Goal: Information Seeking & Learning: Learn about a topic

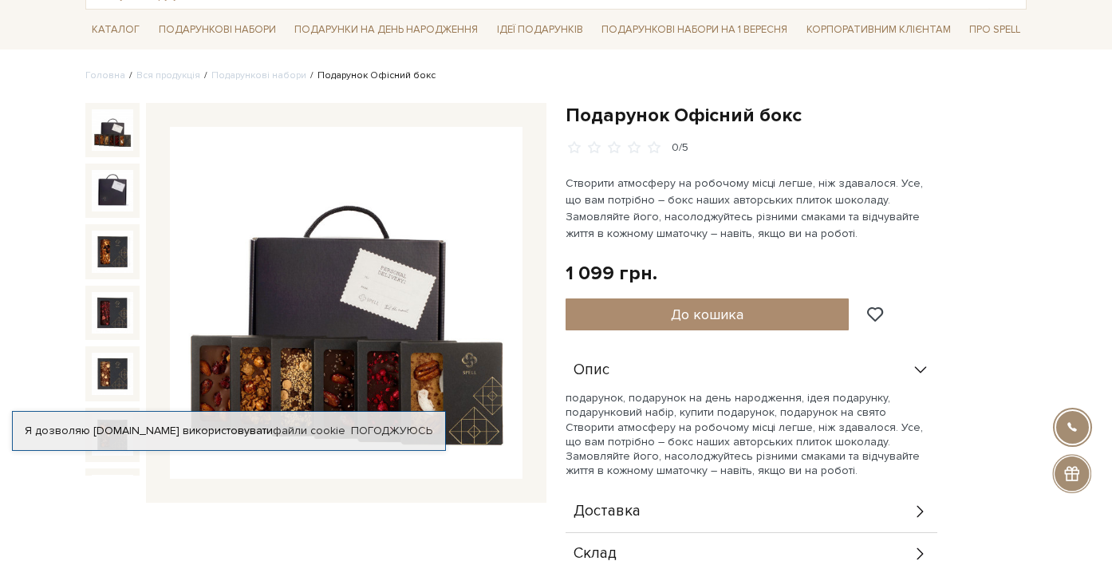
scroll to position [122, 0]
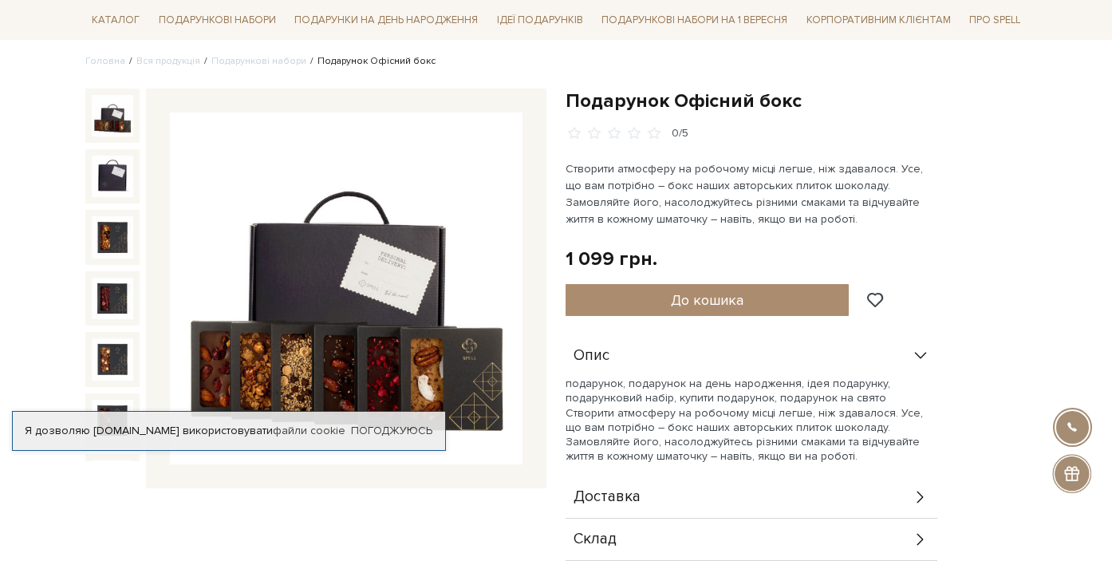
click at [275, 313] on img at bounding box center [346, 289] width 353 height 353
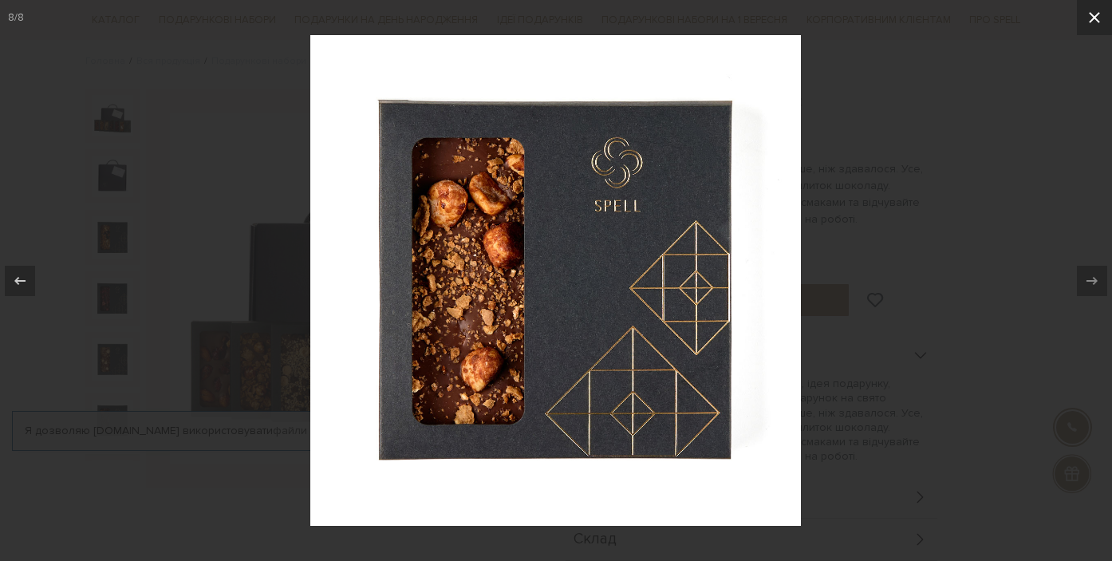
click at [1095, 19] on icon at bounding box center [1094, 17] width 19 height 19
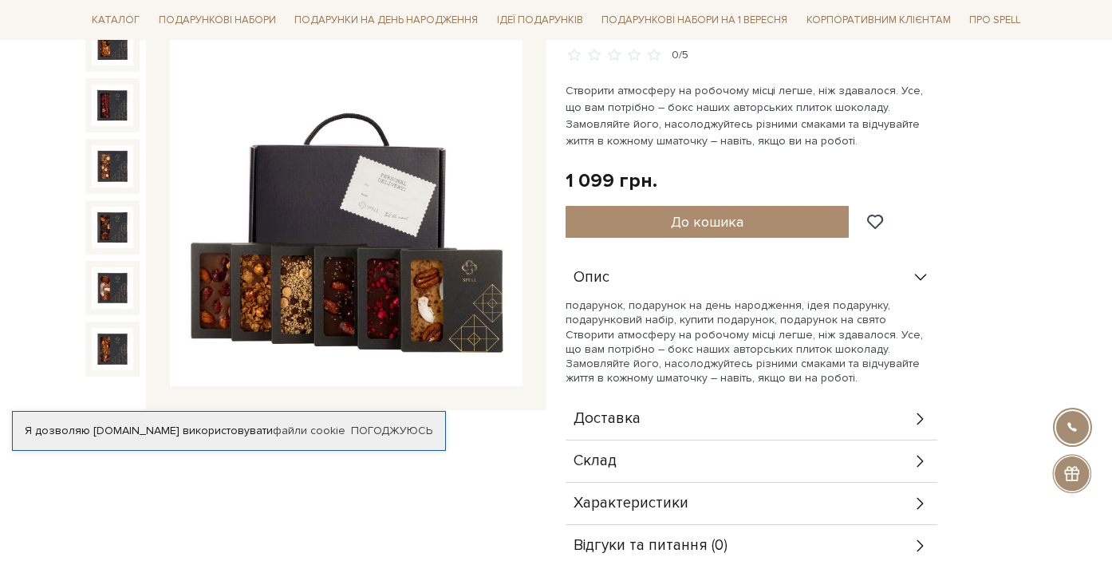
scroll to position [203, 0]
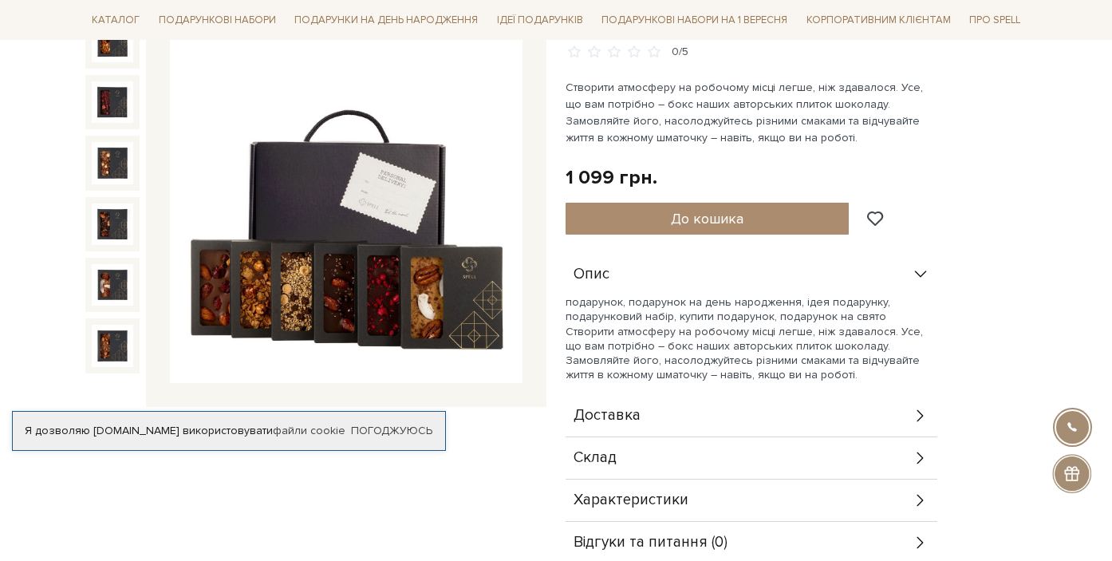
click at [358, 236] on img at bounding box center [346, 207] width 353 height 353
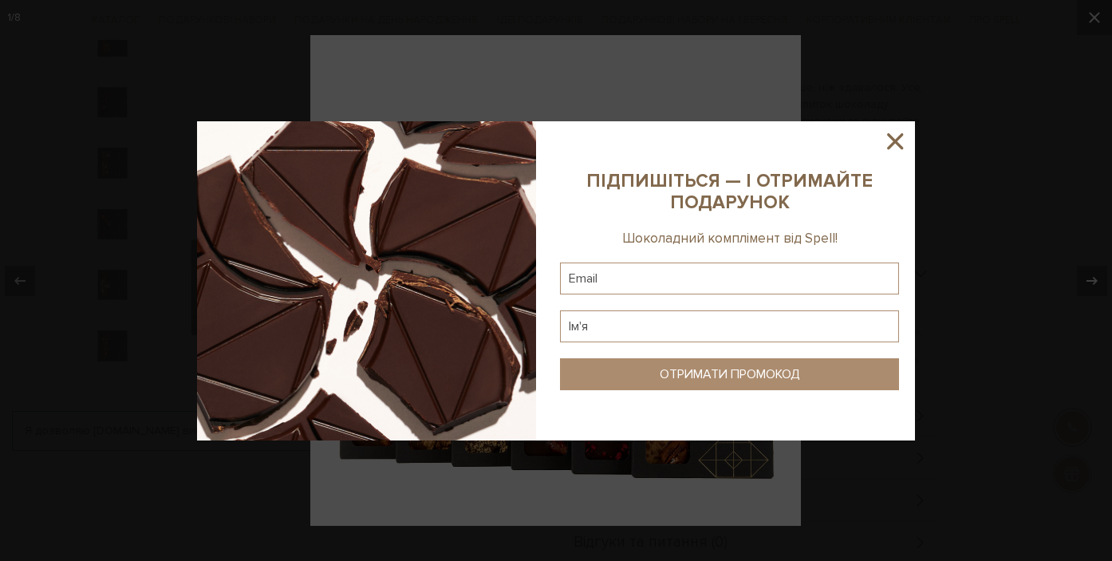
click at [895, 133] on icon at bounding box center [895, 141] width 27 height 27
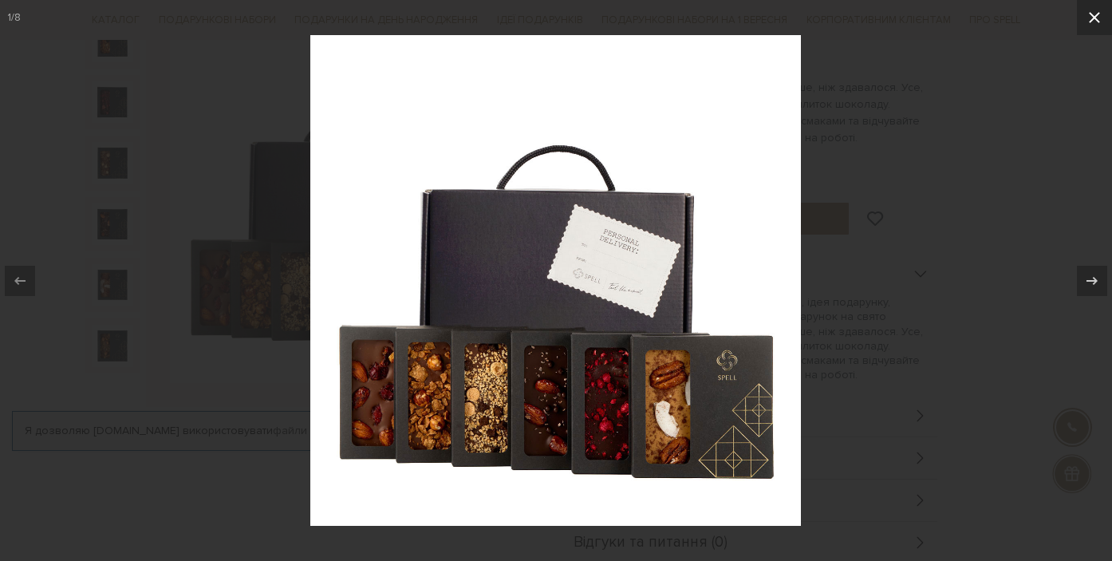
click at [1097, 25] on icon at bounding box center [1094, 17] width 19 height 19
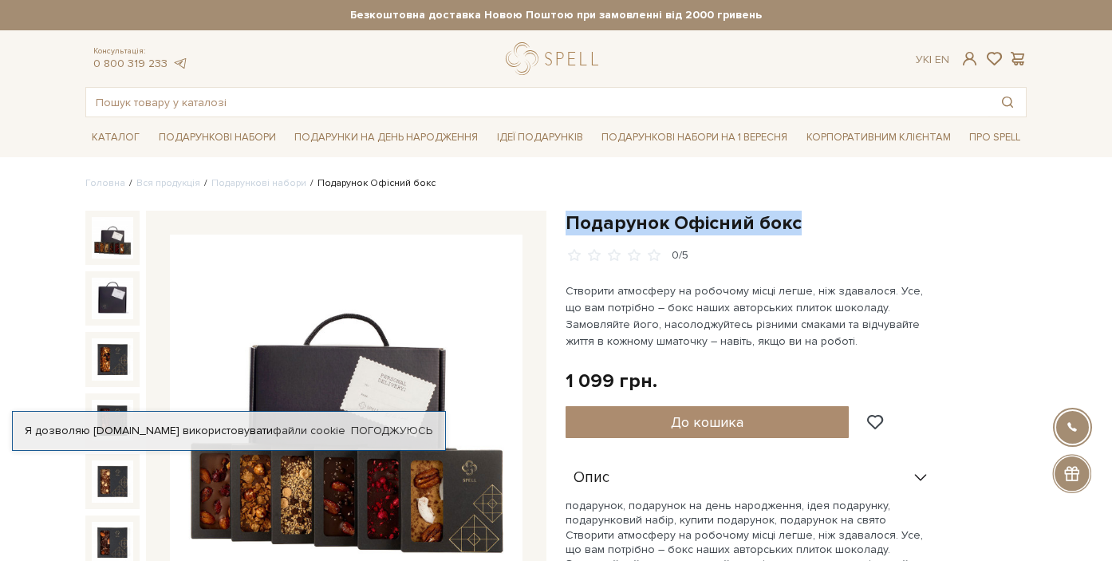
drag, startPoint x: 803, startPoint y: 220, endPoint x: 563, endPoint y: 223, distance: 240.2
click at [563, 223] on div "Подарунок Офісний бокс 0/5 Створити атмосферу на робочому місці легше, ніж здав…" at bounding box center [796, 490] width 480 height 558
copy h1 "Подарунок Офісний бокс"
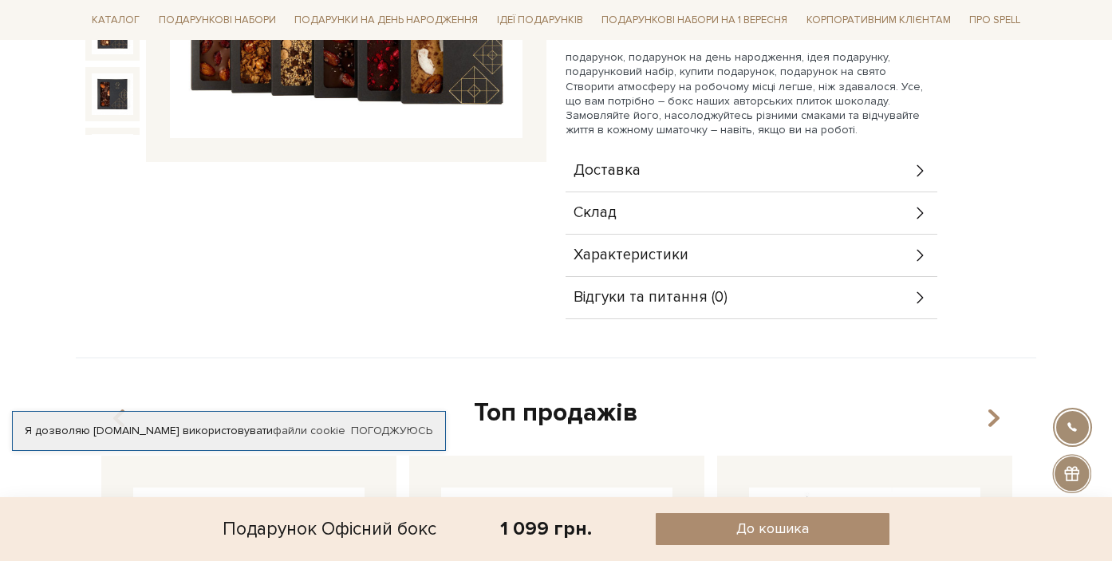
scroll to position [476, 0]
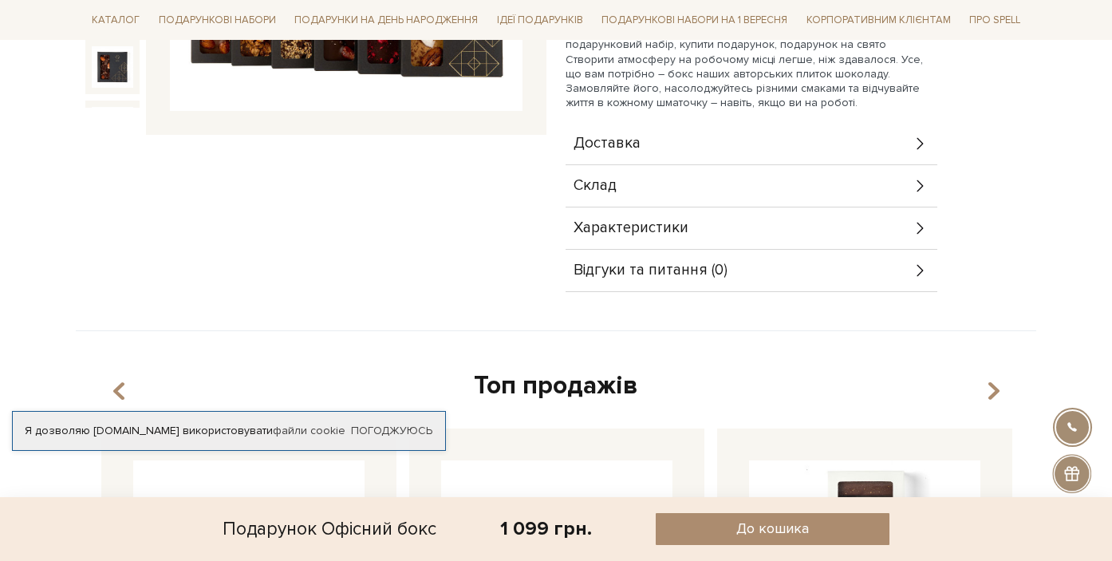
click at [696, 177] on div "Склад" at bounding box center [752, 185] width 372 height 41
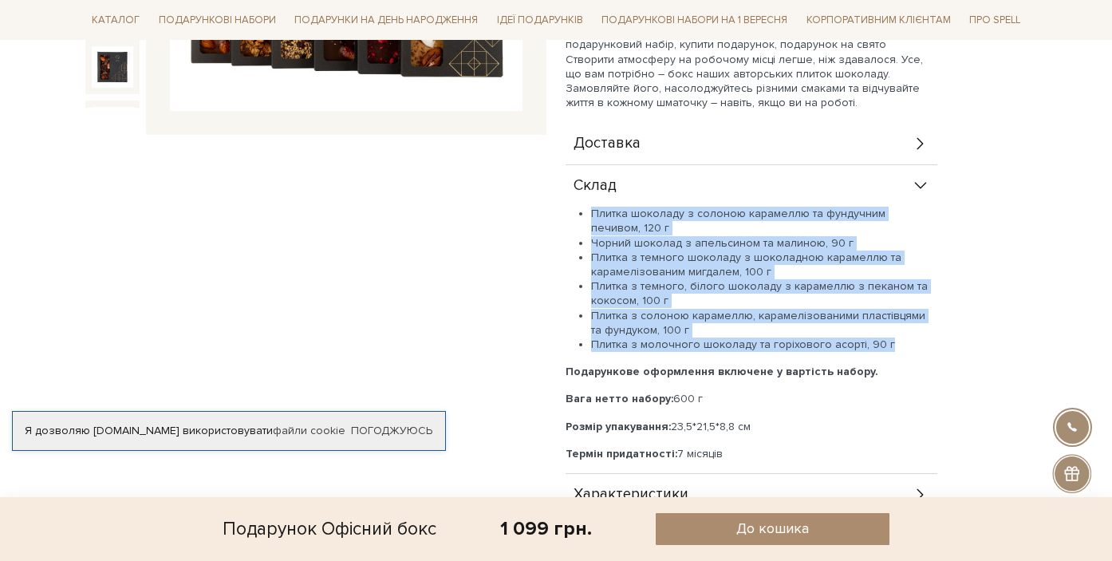
drag, startPoint x: 592, startPoint y: 212, endPoint x: 909, endPoint y: 339, distance: 341.2
click at [909, 339] on ul "Плитка шоколаду з солоною карамеллю та фундучним печивом, 120 г Чорний шоколад …" at bounding box center [752, 279] width 372 height 145
copy ul "Плитка шоколаду з солоною карамеллю та фундучним печивом, 120 г Чорний шоколад …"
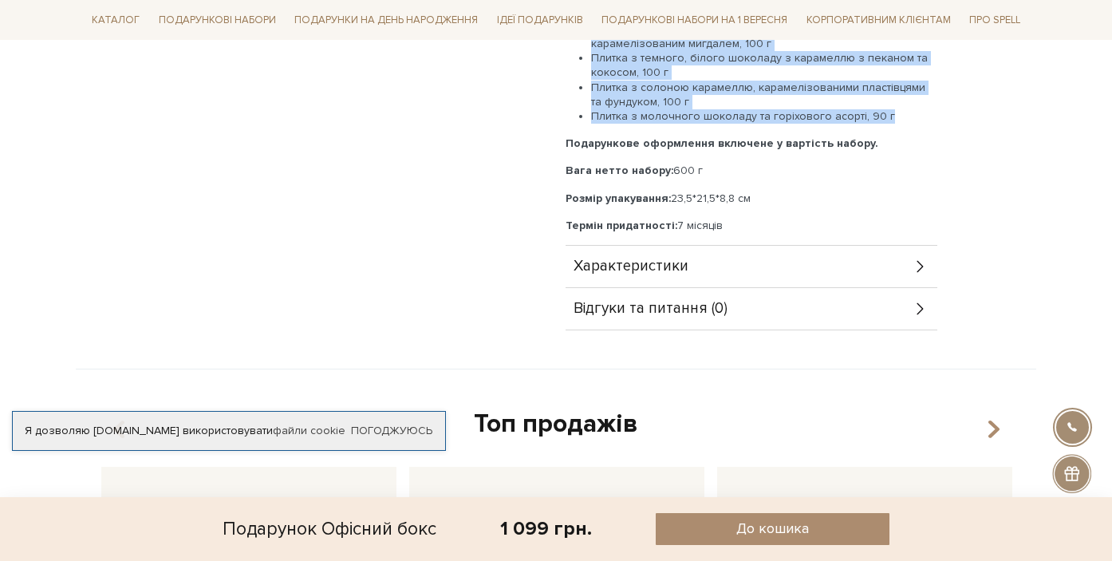
scroll to position [709, 0]
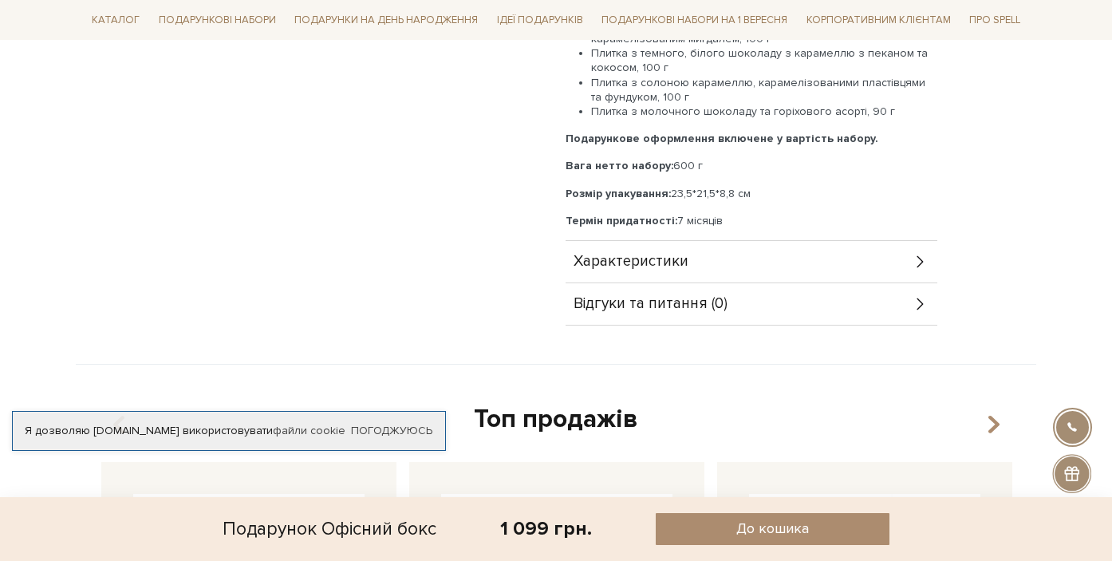
click at [744, 264] on div "Характеристики" at bounding box center [752, 261] width 372 height 41
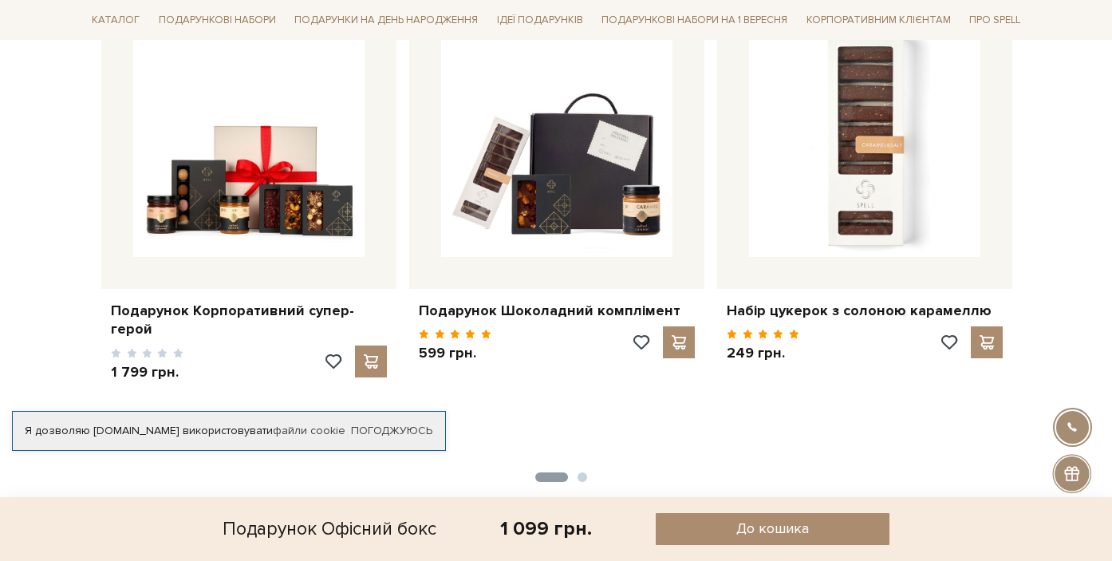
scroll to position [1494, 0]
